Goal: Information Seeking & Learning: Learn about a topic

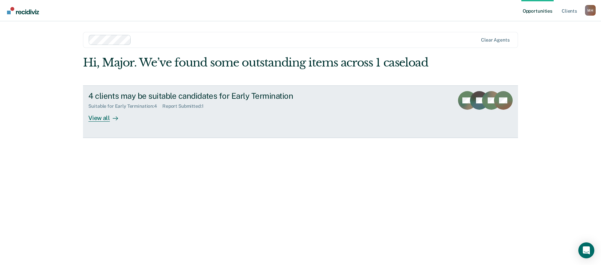
click at [107, 118] on div "View all" at bounding box center [106, 115] width 37 height 13
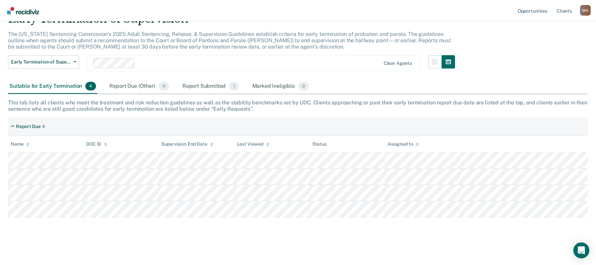
scroll to position [34, 0]
click at [189, 114] on div "Early Termination of Supervision The [US_STATE] Sentencing Commission’s 2025 Ad…" at bounding box center [298, 114] width 580 height 204
